Goal: Check status: Check status

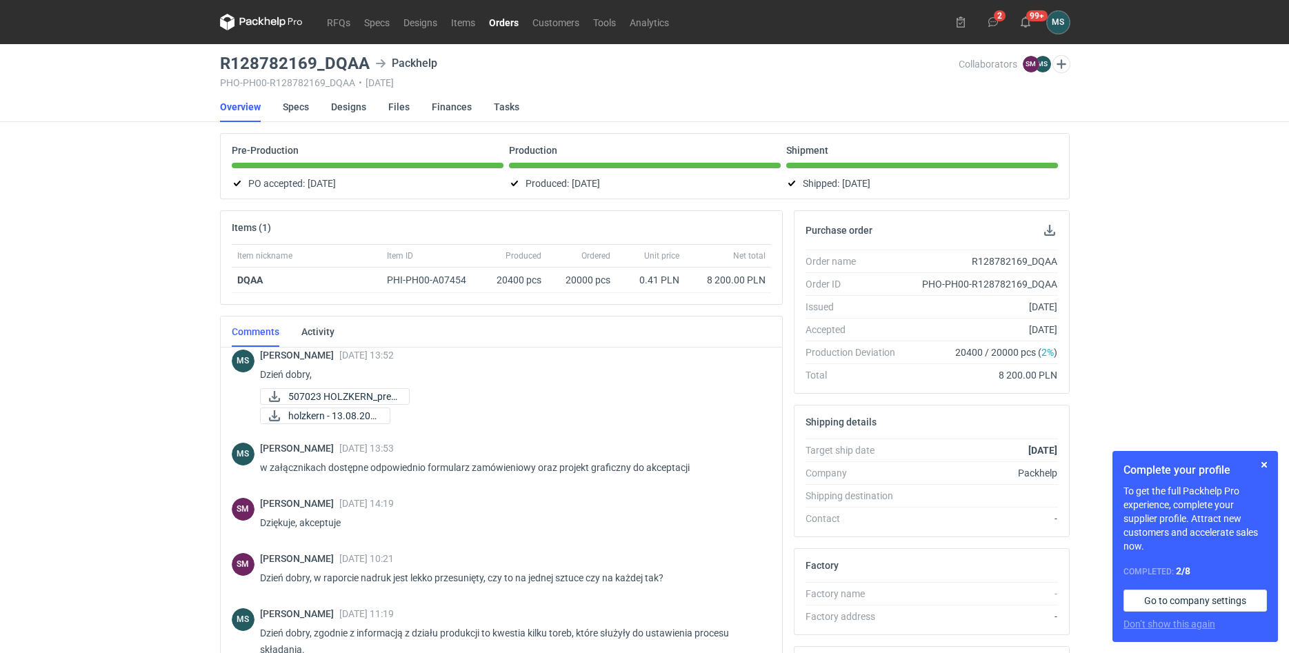
click at [274, 25] on icon at bounding box center [273, 22] width 6 height 6
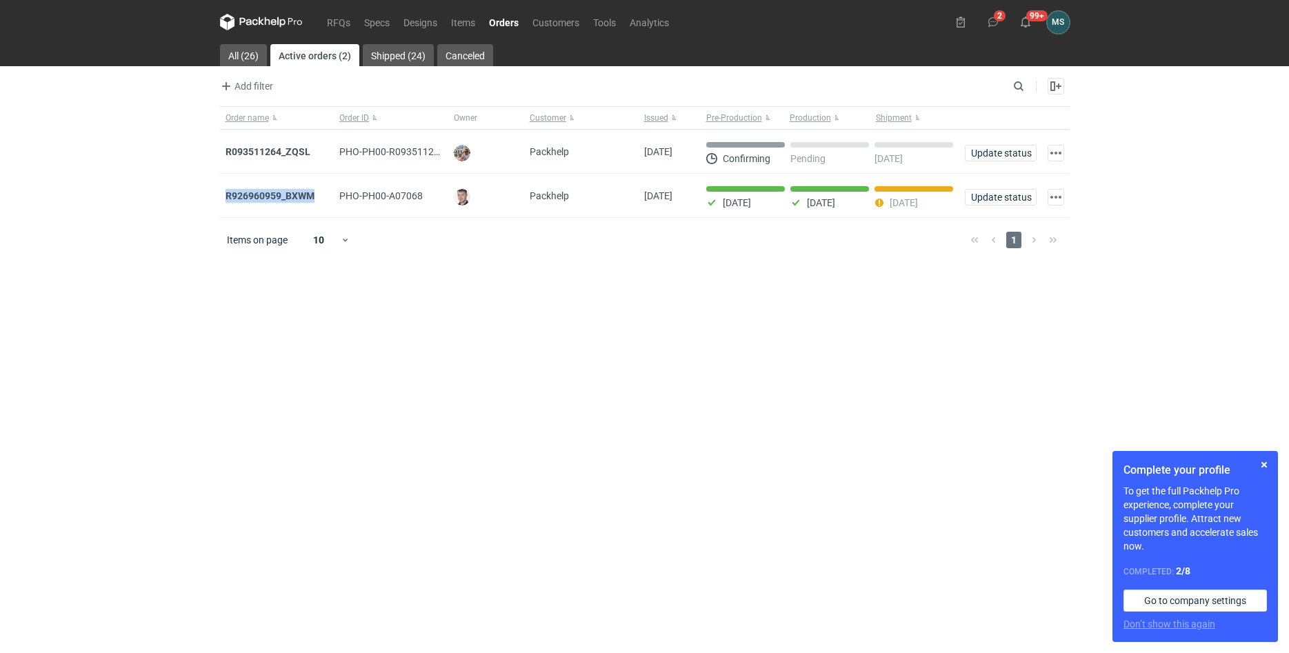
drag, startPoint x: 321, startPoint y: 199, endPoint x: 215, endPoint y: 206, distance: 105.8
click at [226, 203] on div "R926960959_BXWM" at bounding box center [277, 196] width 103 height 14
click at [156, 230] on div "RFQs Specs Designs Items Orders Customers Tools Analytics 2 99+ MS Michał Sokoł…" at bounding box center [644, 326] width 1289 height 653
drag, startPoint x: 323, startPoint y: 195, endPoint x: 226, endPoint y: 200, distance: 97.4
click at [226, 200] on div "R926960959_BXWM" at bounding box center [277, 196] width 103 height 14
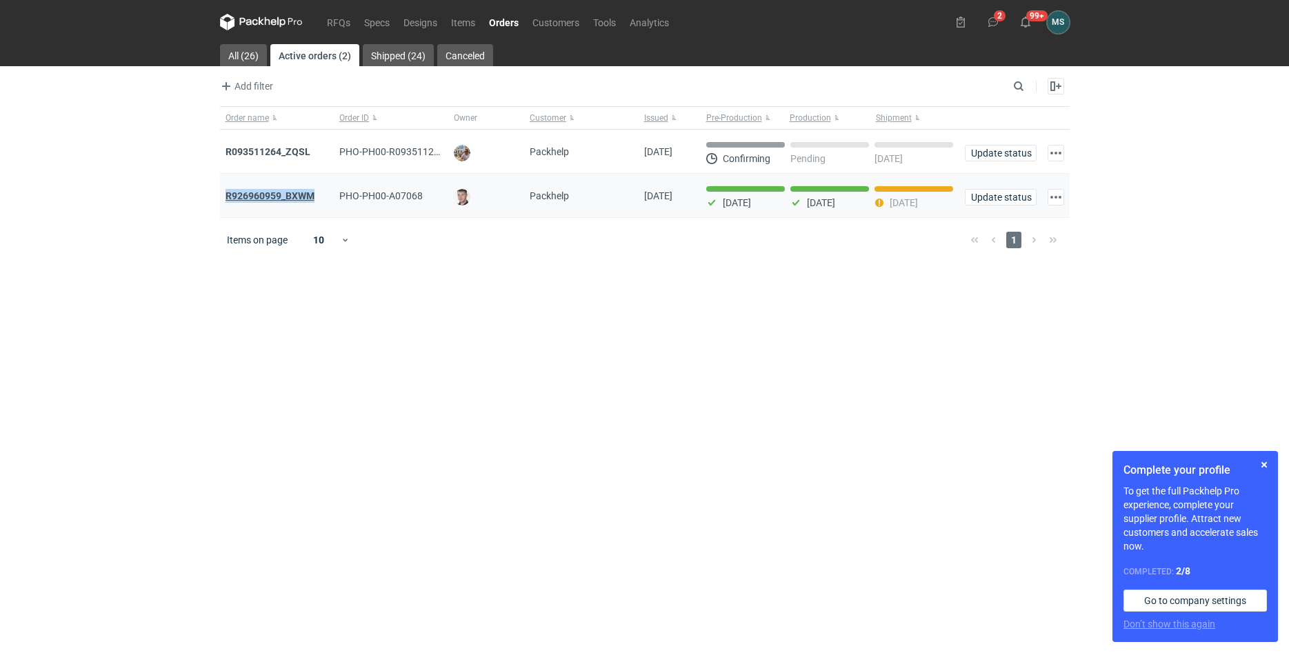
copy strong "R926960959_BXWM"
click at [243, 196] on strong "R926960959_BXWM" at bounding box center [270, 195] width 89 height 11
